Goal: Task Accomplishment & Management: Manage account settings

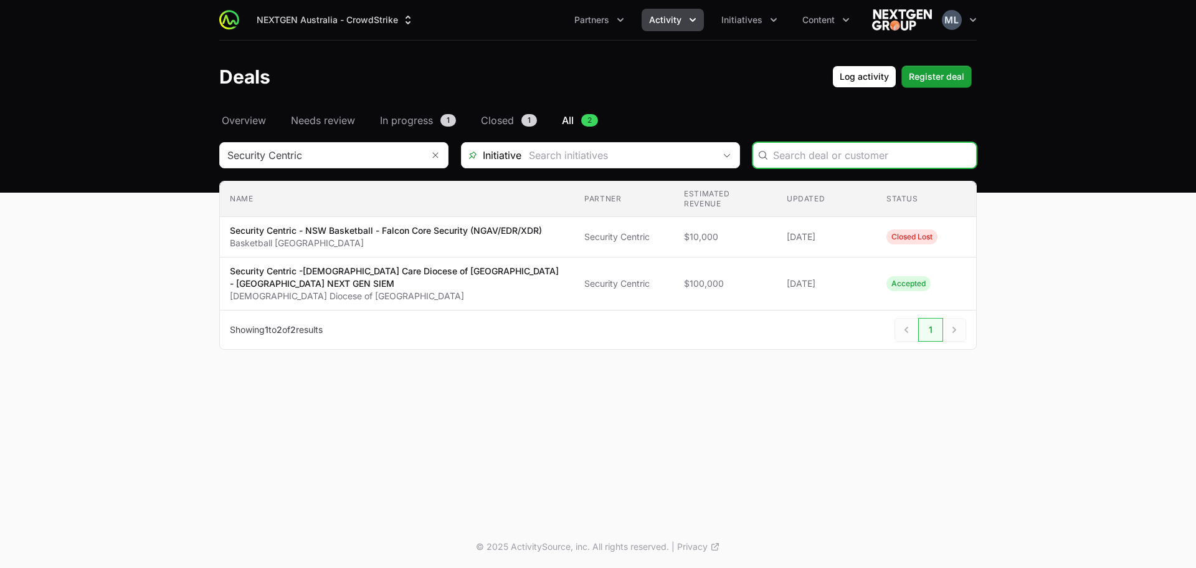
click at [676, 27] on button "Activity" at bounding box center [673, 20] width 62 height 22
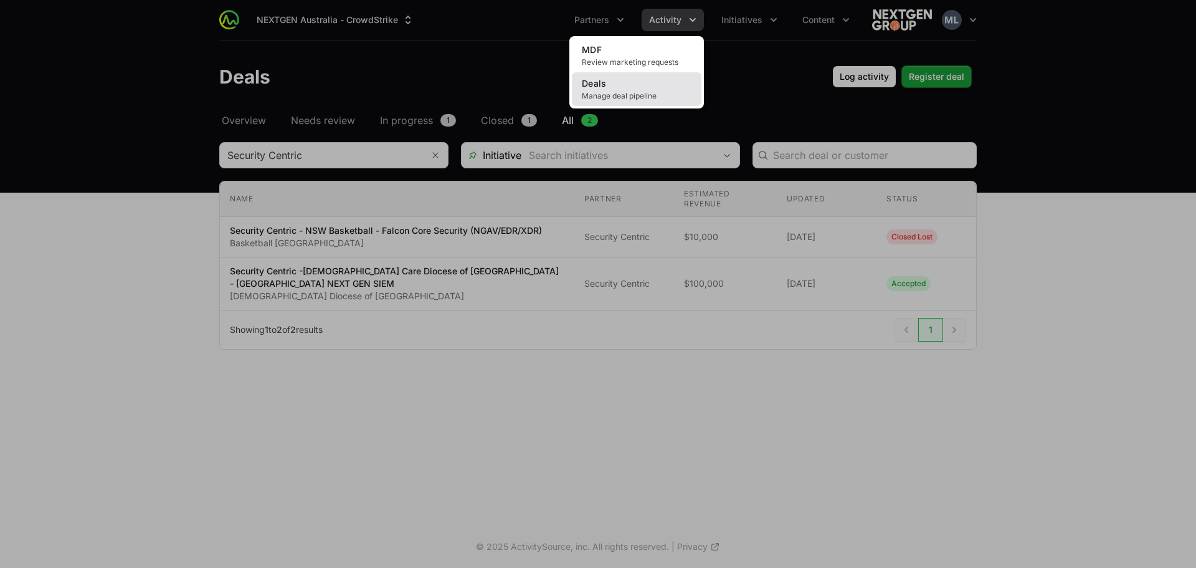
click at [635, 92] on span "Manage deal pipeline" at bounding box center [637, 96] width 110 height 10
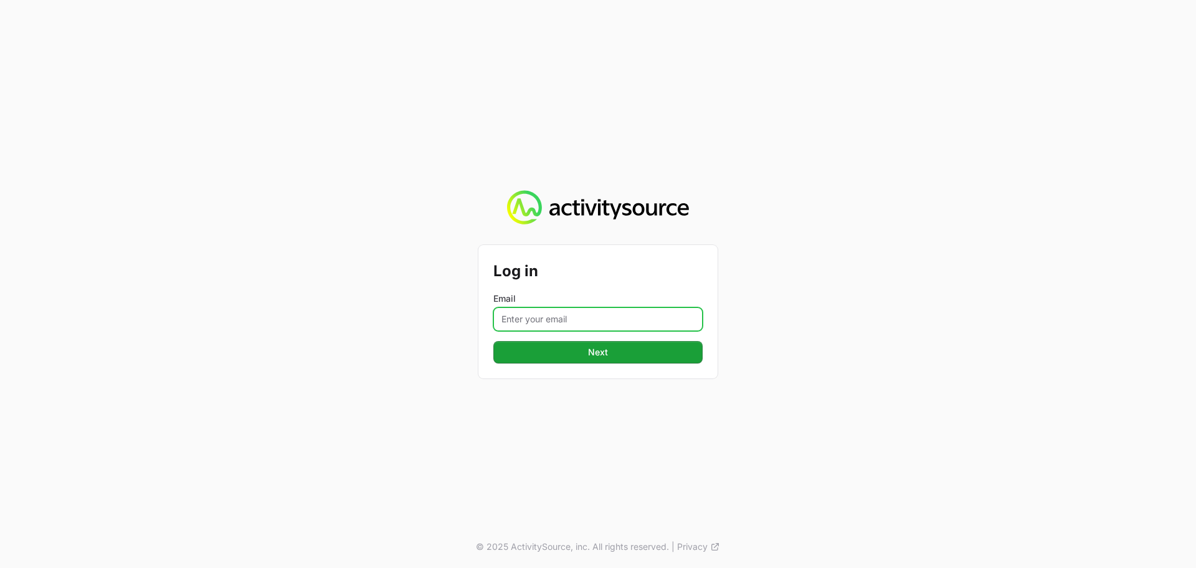
click at [574, 315] on input "Email" at bounding box center [597, 319] width 209 height 24
type input "[PERSON_NAME][EMAIL_ADDRESS][DOMAIN_NAME]"
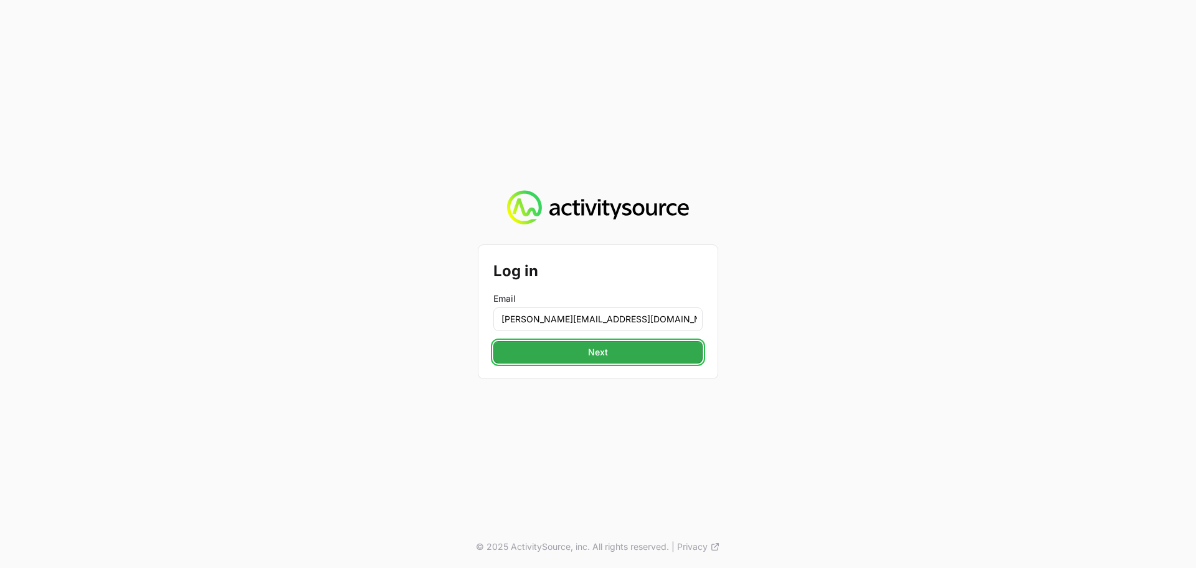
click at [611, 351] on span "Next" at bounding box center [598, 351] width 194 height 15
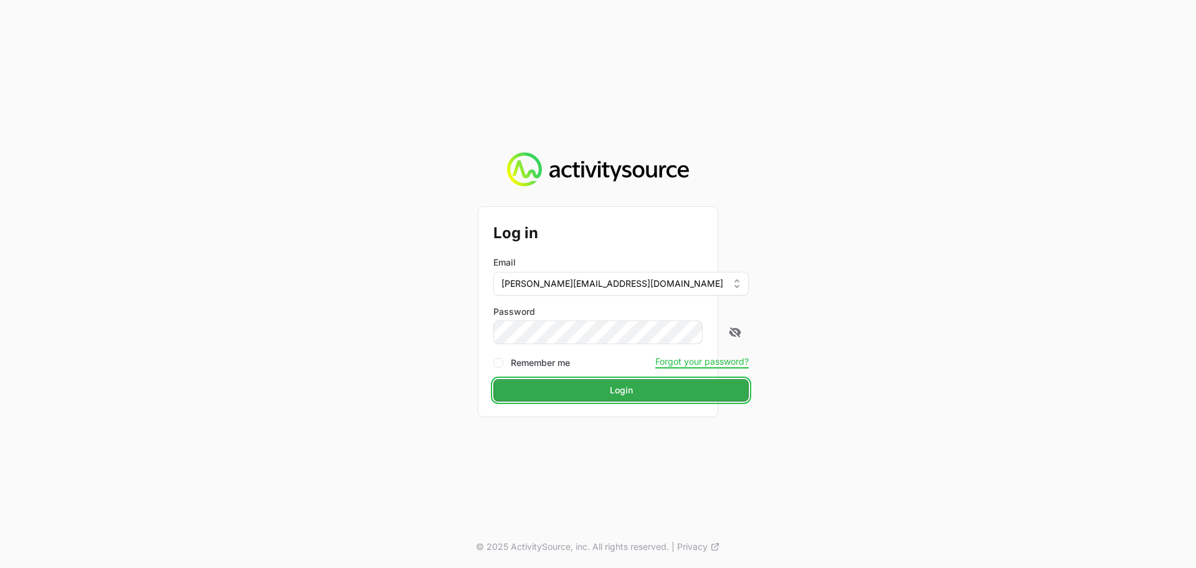
click at [624, 390] on span "Login" at bounding box center [621, 390] width 240 height 15
